Goal: Navigation & Orientation: Go to known website

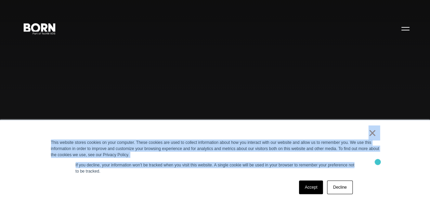
drag, startPoint x: 339, startPoint y: 132, endPoint x: 378, endPoint y: 162, distance: 49.0
click at [378, 162] on div "× This website stores cookies on your computer. These cookies are used to colle…" at bounding box center [215, 161] width 342 height 83
drag, startPoint x: 378, startPoint y: 162, endPoint x: 365, endPoint y: 166, distance: 13.4
click at [365, 166] on div "× This website stores cookies on your computer. These cookies are used to colle…" at bounding box center [215, 161] width 342 height 83
click at [332, 131] on div "×" at bounding box center [214, 135] width 326 height 10
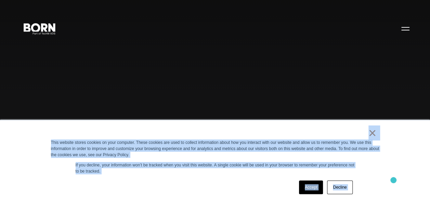
drag, startPoint x: 332, startPoint y: 131, endPoint x: 393, endPoint y: 180, distance: 78.8
click at [393, 180] on div "× This website stores cookies on your computer. These cookies are used to colle…" at bounding box center [215, 161] width 430 height 83
drag, startPoint x: 393, startPoint y: 180, endPoint x: 369, endPoint y: 185, distance: 25.2
click at [369, 185] on div "× This website stores cookies on your computer. These cookies are used to colle…" at bounding box center [215, 161] width 342 height 83
click at [202, 126] on div "× This website stores cookies on your computer. These cookies are used to colle…" at bounding box center [215, 161] width 342 height 83
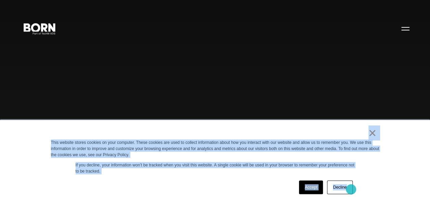
drag, startPoint x: 207, startPoint y: 129, endPoint x: 352, endPoint y: 189, distance: 156.7
click at [352, 189] on div "× This website stores cookies on your computer. These cookies are used to colle…" at bounding box center [215, 161] width 342 height 83
click at [233, 180] on div "Accept Decline" at bounding box center [203, 188] width 304 height 18
drag, startPoint x: 313, startPoint y: 132, endPoint x: 377, endPoint y: 197, distance: 90.9
click at [377, 197] on div "× This website stores cookies on your computer. These cookies are used to colle…" at bounding box center [215, 161] width 342 height 83
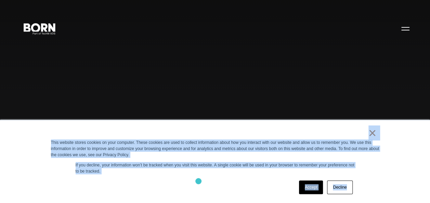
click at [198, 181] on div "Accept Decline" at bounding box center [203, 188] width 304 height 18
drag, startPoint x: 291, startPoint y: 125, endPoint x: 370, endPoint y: 196, distance: 106.3
click at [370, 196] on div "× This website stores cookies on your computer. These cookies are used to colle…" at bounding box center [215, 161] width 342 height 83
click at [237, 185] on div "Accept Decline" at bounding box center [203, 188] width 304 height 18
